Goal: Book appointment/travel/reservation

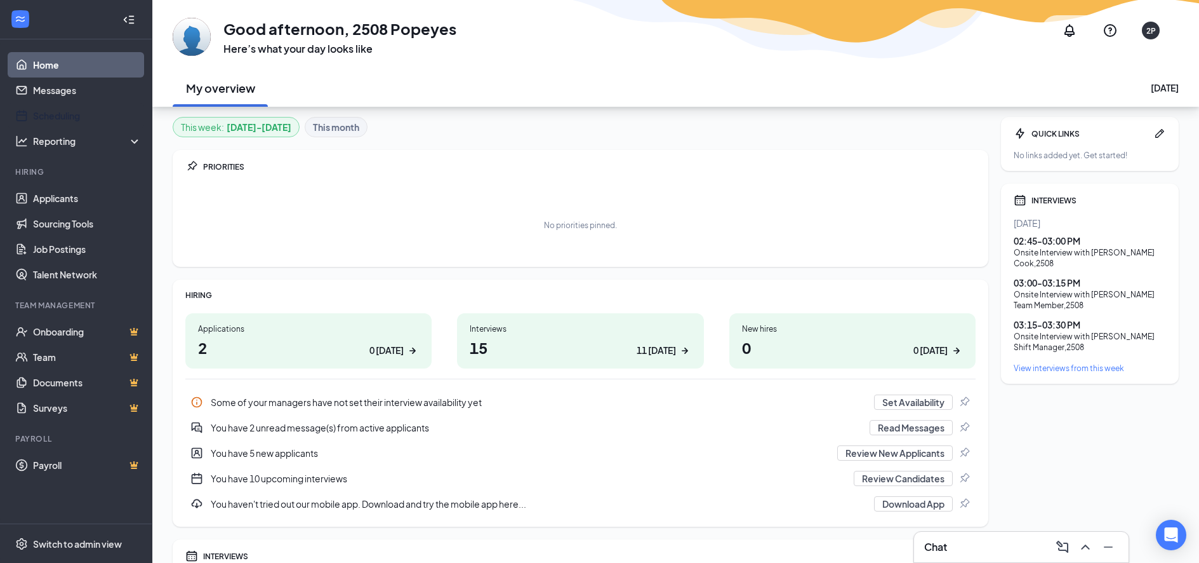
scroll to position [58, 0]
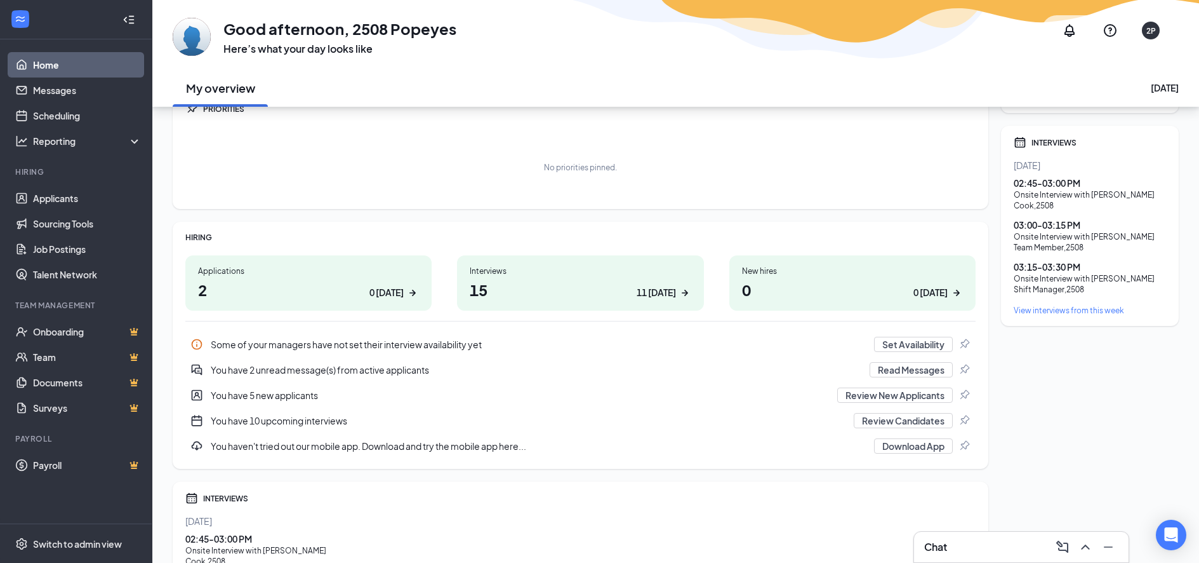
click at [557, 274] on div "Interviews" at bounding box center [580, 270] width 221 height 11
click at [93, 114] on link "Scheduling" at bounding box center [87, 115] width 109 height 25
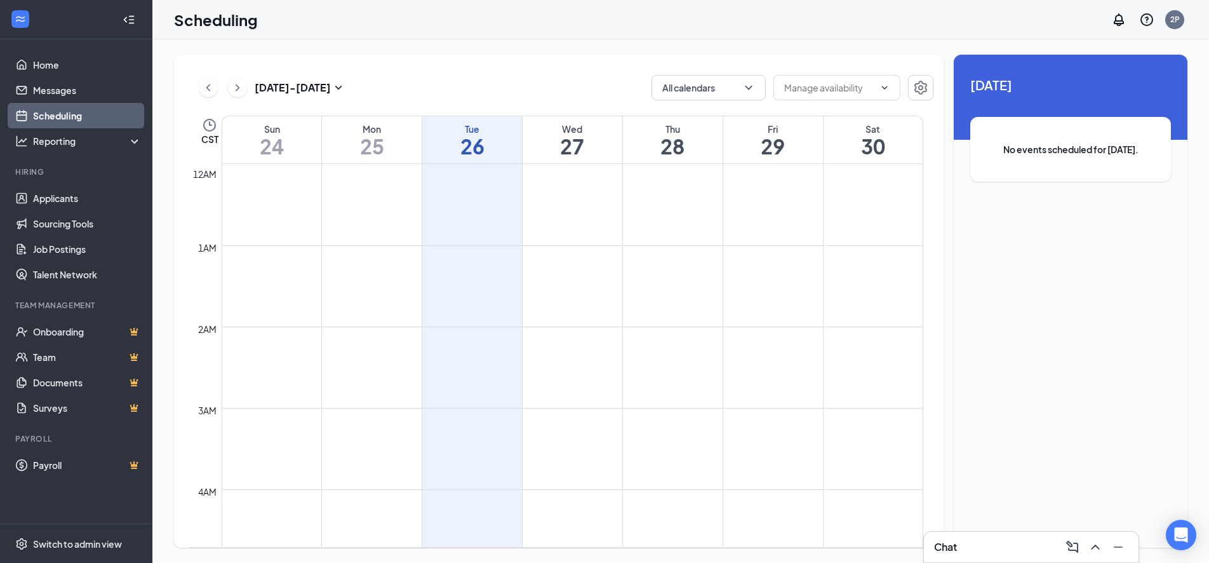
scroll to position [624, 0]
click at [565, 149] on h1 "27" at bounding box center [573, 146] width 100 height 22
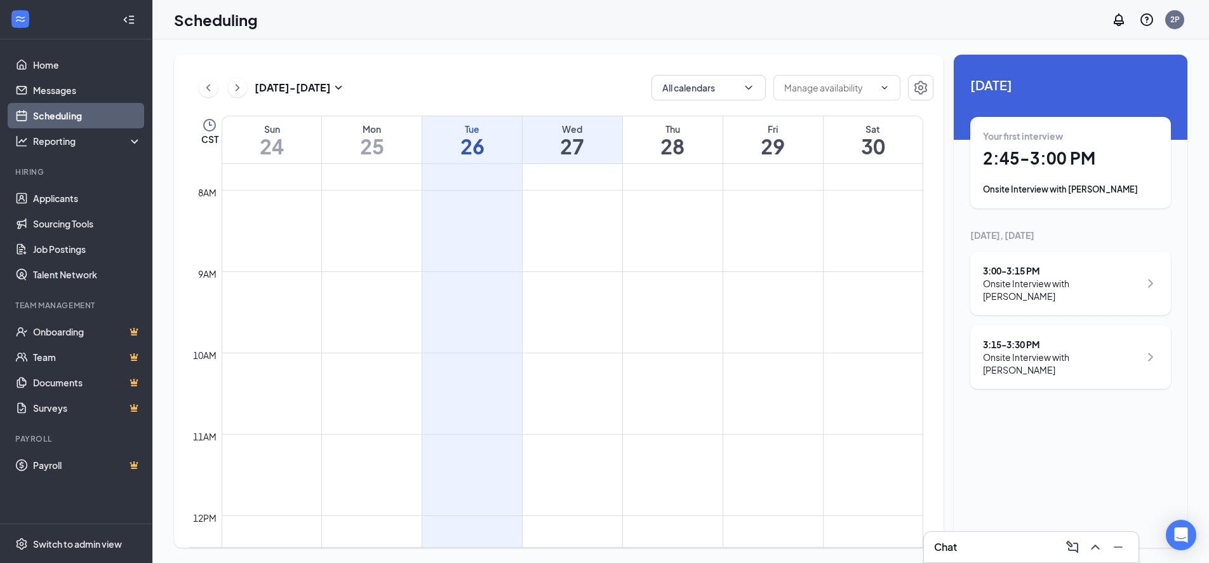
click at [567, 145] on h1 "27" at bounding box center [573, 146] width 100 height 22
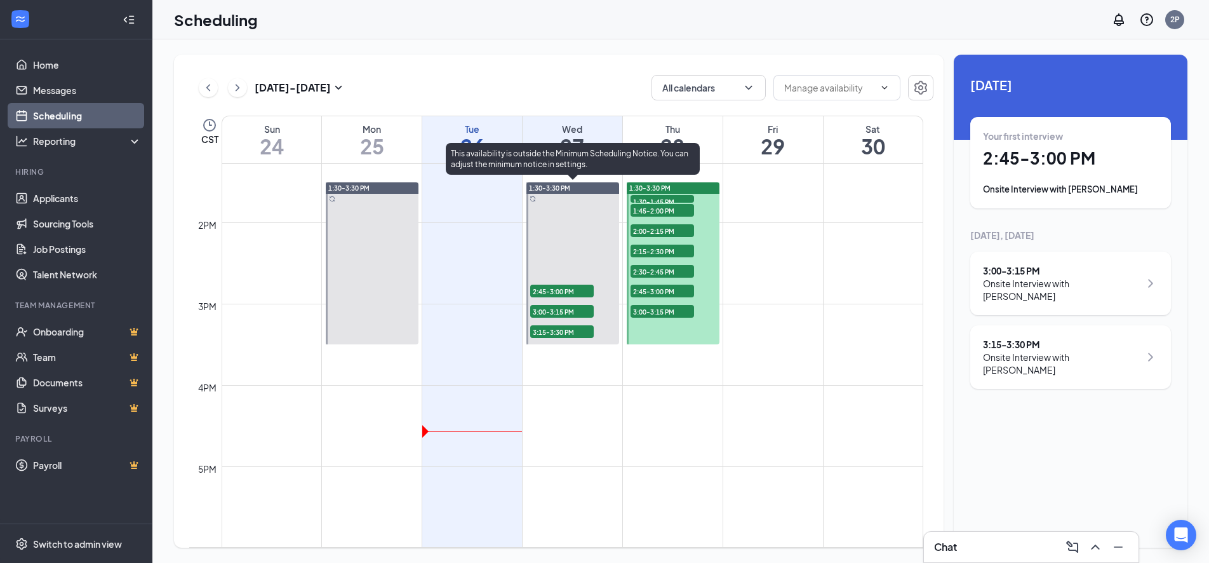
scroll to position [1016, 0]
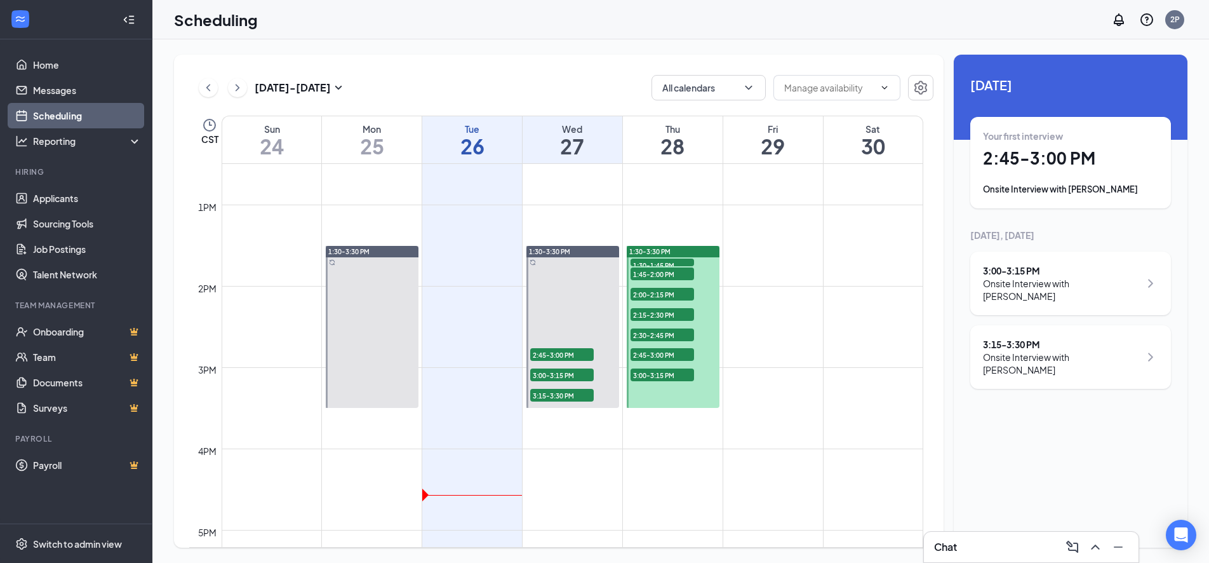
click at [667, 143] on h1 "28" at bounding box center [673, 146] width 100 height 22
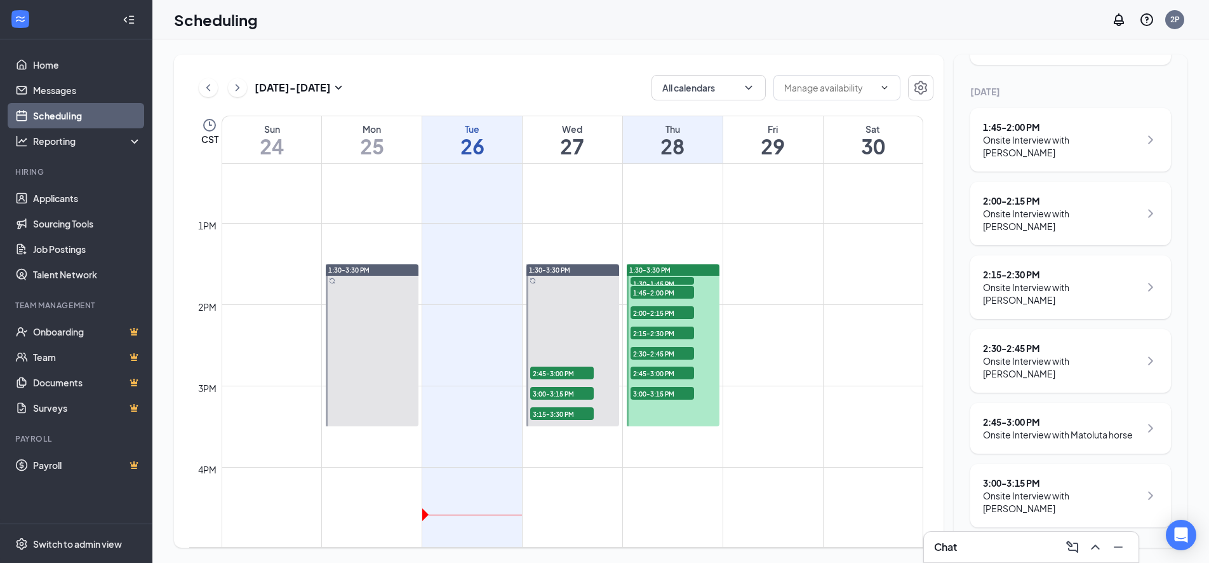
scroll to position [1016, 0]
